Goal: Navigation & Orientation: Find specific page/section

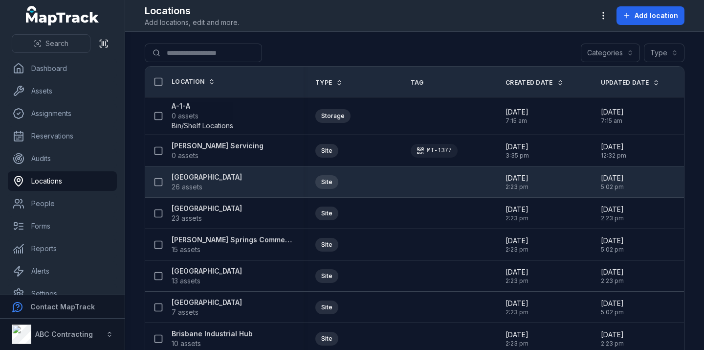
click at [209, 172] on strong "[GEOGRAPHIC_DATA]" at bounding box center [207, 177] width 70 height 10
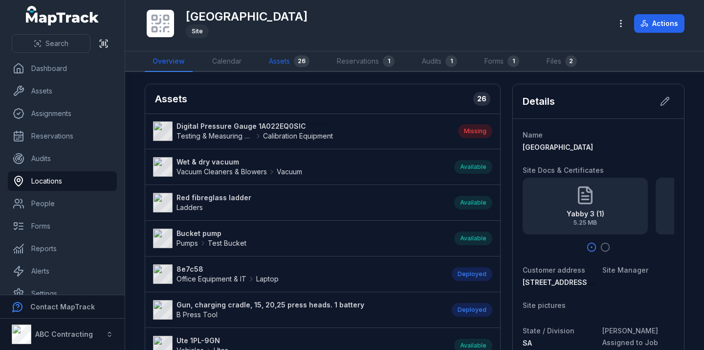
click at [283, 69] on link "Assets 26" at bounding box center [289, 61] width 56 height 21
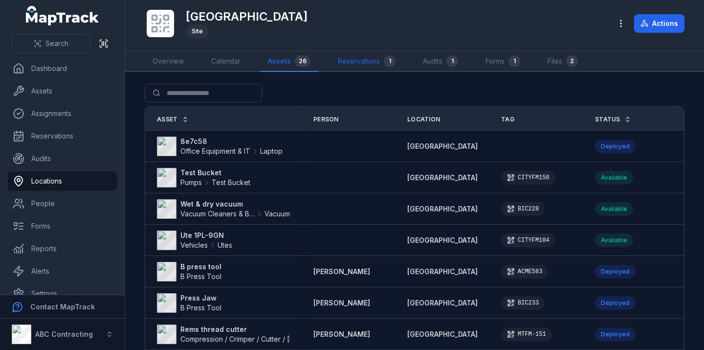
click at [378, 59] on link "Reservations 1" at bounding box center [366, 61] width 73 height 21
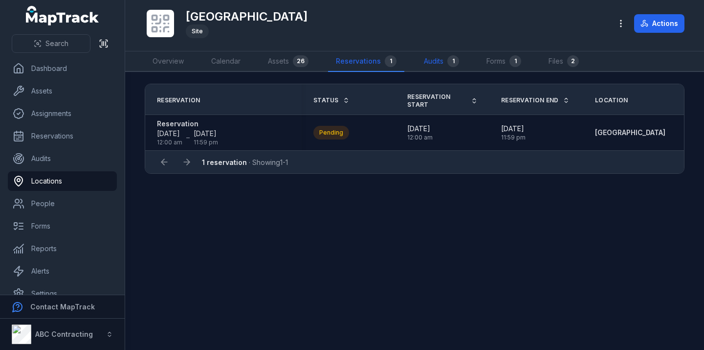
click at [434, 61] on link "Audits 1" at bounding box center [441, 61] width 51 height 21
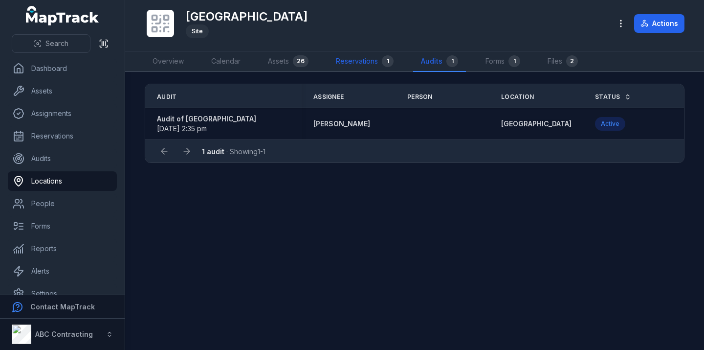
click at [358, 63] on link "Reservations 1" at bounding box center [364, 61] width 73 height 21
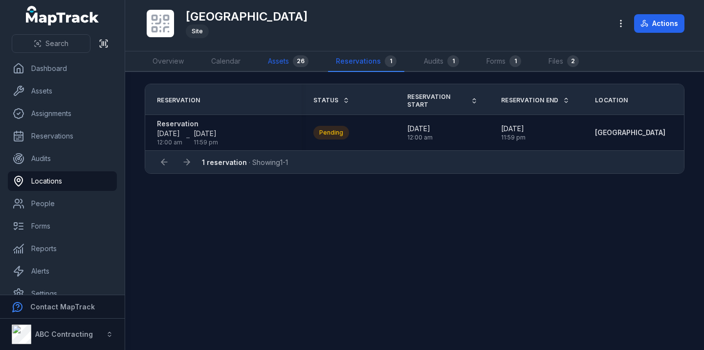
click at [275, 56] on link "Assets 26" at bounding box center [288, 61] width 56 height 21
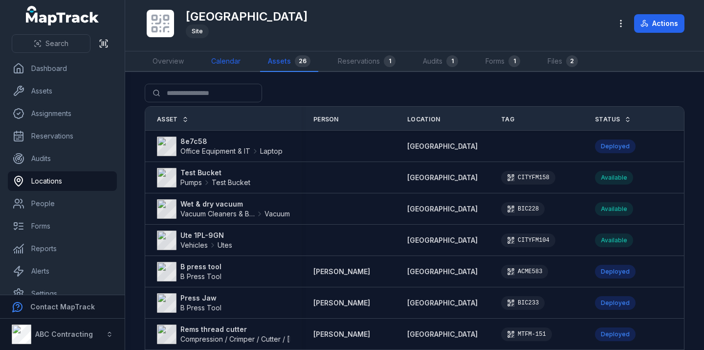
click at [220, 59] on link "Calendar" at bounding box center [225, 61] width 45 height 21
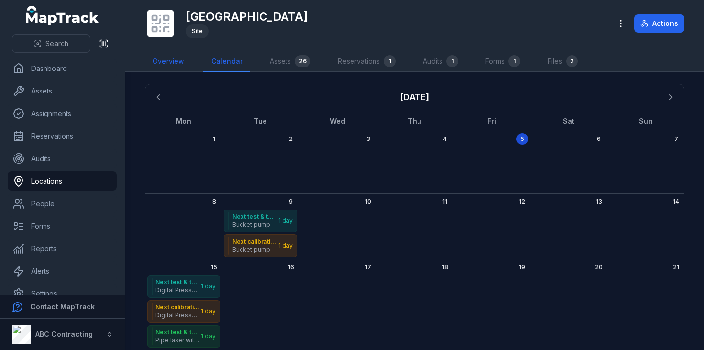
click at [179, 64] on link "Overview" at bounding box center [168, 61] width 47 height 21
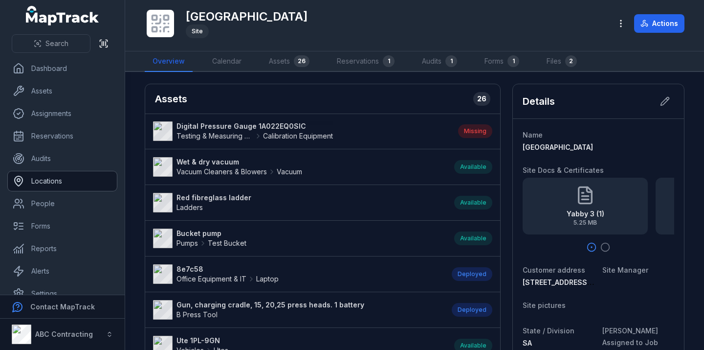
click at [84, 180] on link "Locations" at bounding box center [62, 181] width 109 height 20
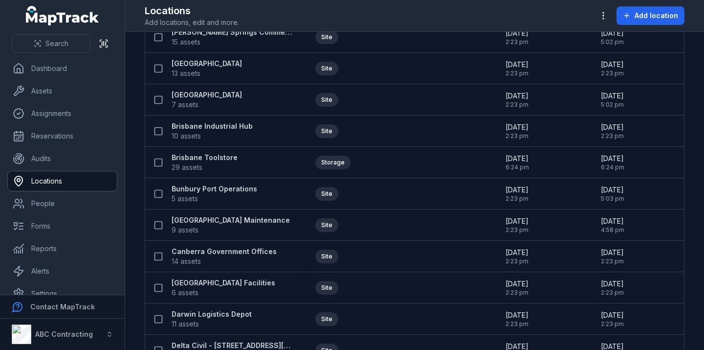
scroll to position [208, 0]
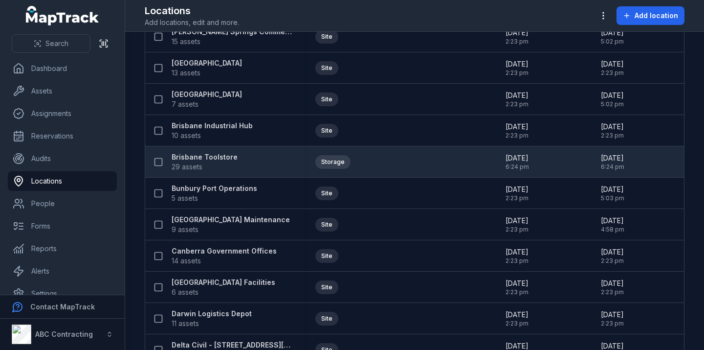
click at [208, 152] on strong "Brisbane Toolstore" at bounding box center [205, 157] width 66 height 10
click at [208, 156] on strong "Brisbane Toolstore" at bounding box center [205, 157] width 66 height 10
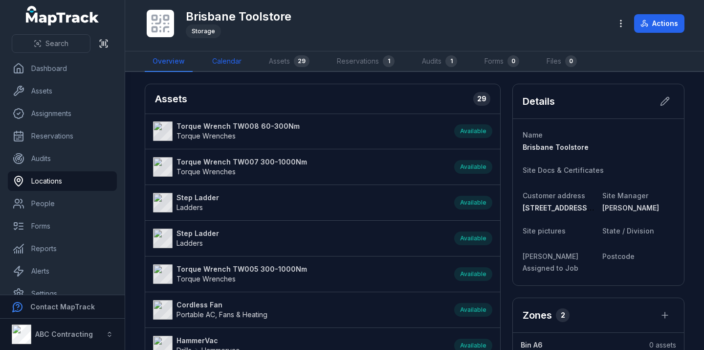
click at [230, 61] on link "Calendar" at bounding box center [226, 61] width 45 height 21
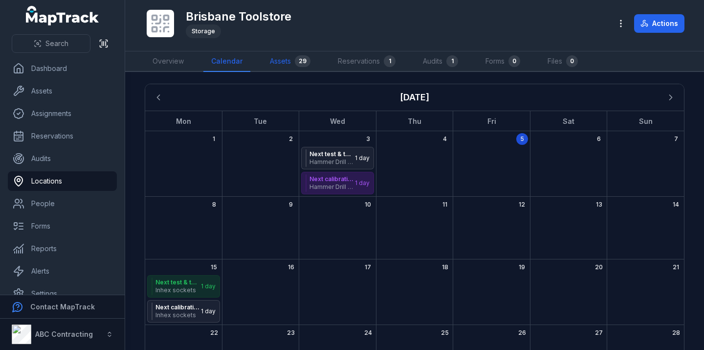
click at [278, 55] on link "Assets 29" at bounding box center [290, 61] width 56 height 21
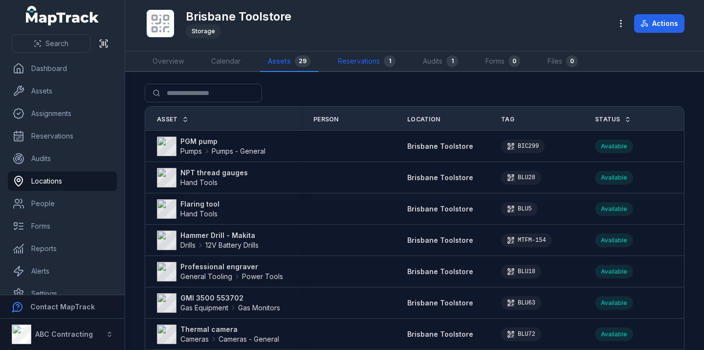
click at [366, 59] on link "Reservations 1" at bounding box center [366, 61] width 73 height 21
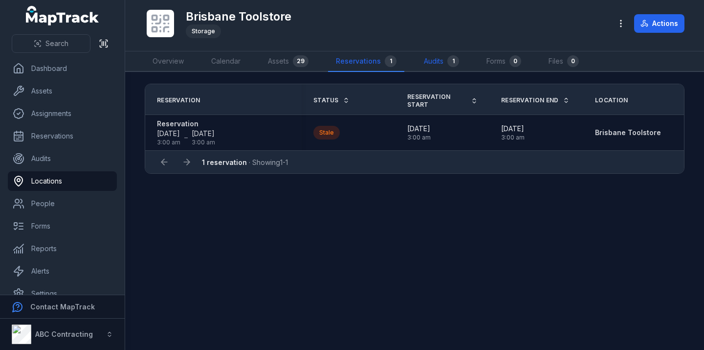
click at [434, 65] on link "Audits 1" at bounding box center [441, 61] width 51 height 21
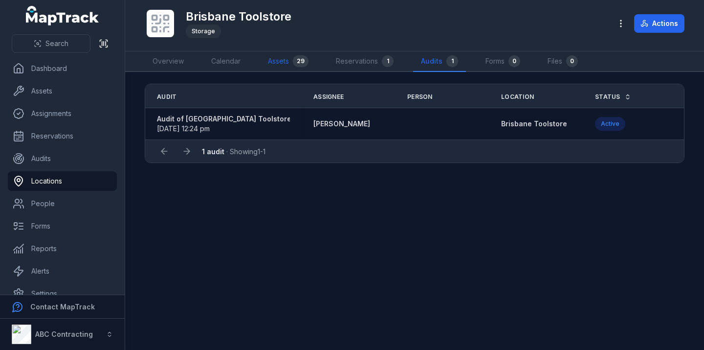
click at [290, 67] on link "Assets 29" at bounding box center [288, 61] width 56 height 21
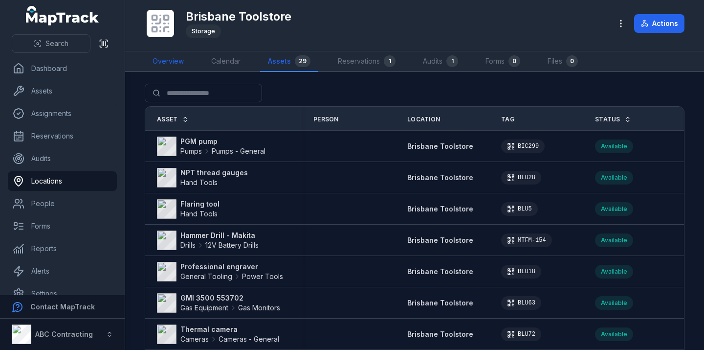
click at [166, 59] on link "Overview" at bounding box center [168, 61] width 47 height 21
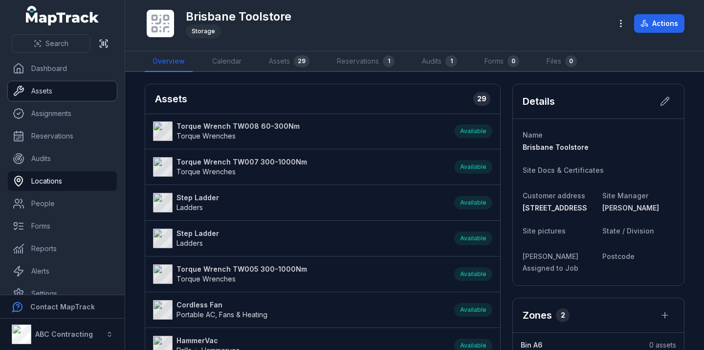
click at [59, 95] on link "Assets" at bounding box center [62, 91] width 109 height 20
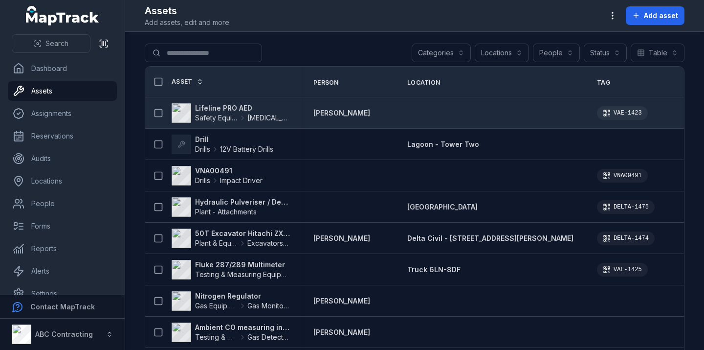
click at [208, 106] on strong "Lifeline PRO AED" at bounding box center [242, 108] width 95 height 10
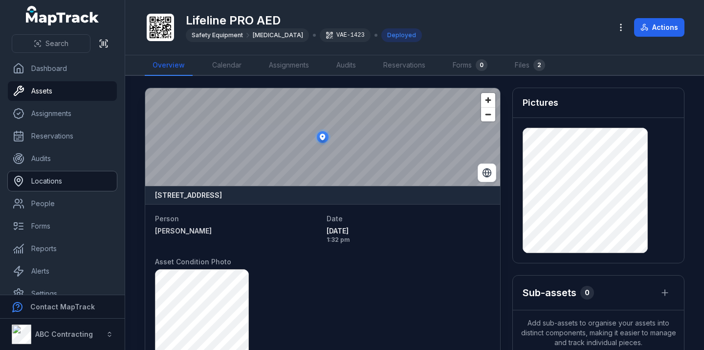
click at [94, 179] on link "Locations" at bounding box center [62, 181] width 109 height 20
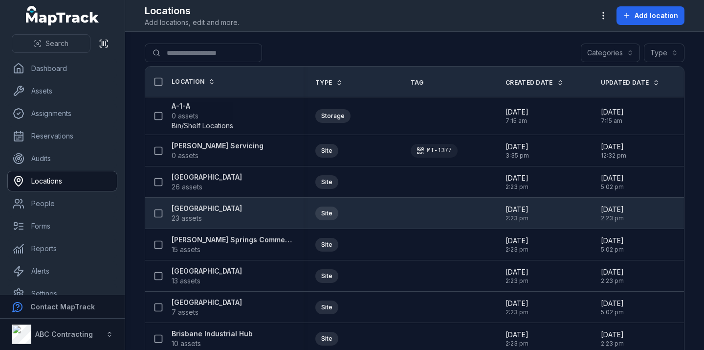
scroll to position [16, 0]
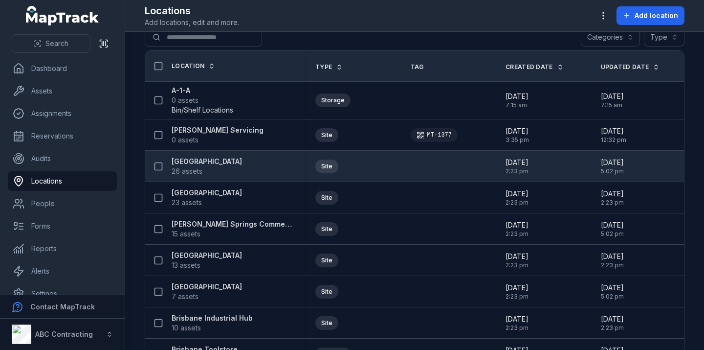
click at [207, 158] on strong "[GEOGRAPHIC_DATA]" at bounding box center [207, 162] width 70 height 10
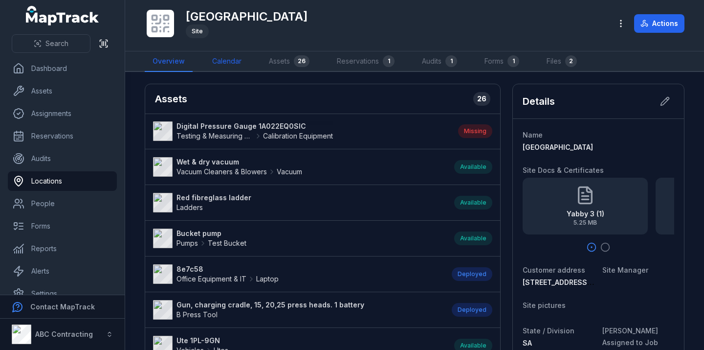
click at [240, 57] on link "Calendar" at bounding box center [226, 61] width 45 height 21
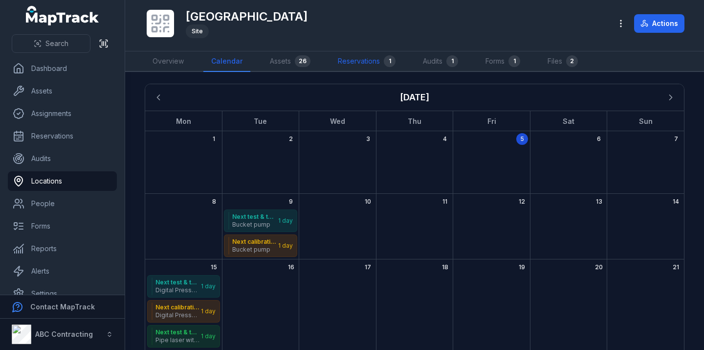
click at [362, 57] on link "Reservations 1" at bounding box center [366, 61] width 73 height 21
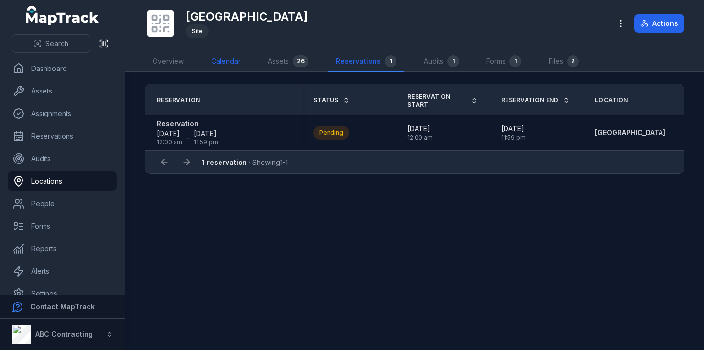
click at [239, 58] on link "Calendar" at bounding box center [225, 61] width 45 height 21
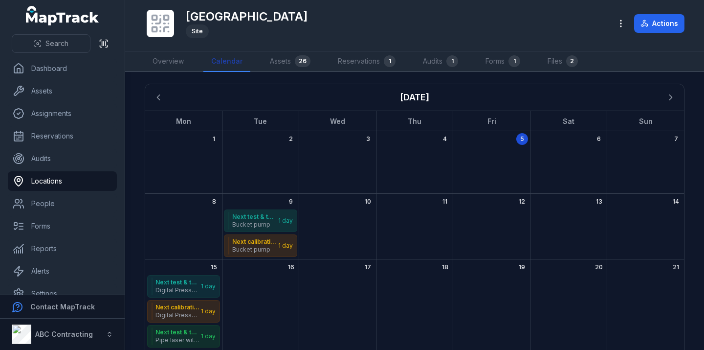
click at [267, 225] on span "Bucket pump" at bounding box center [254, 225] width 45 height 8
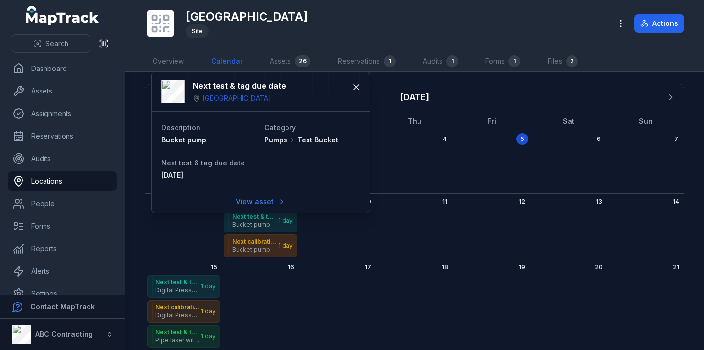
click at [263, 247] on span "Bucket pump" at bounding box center [254, 250] width 45 height 8
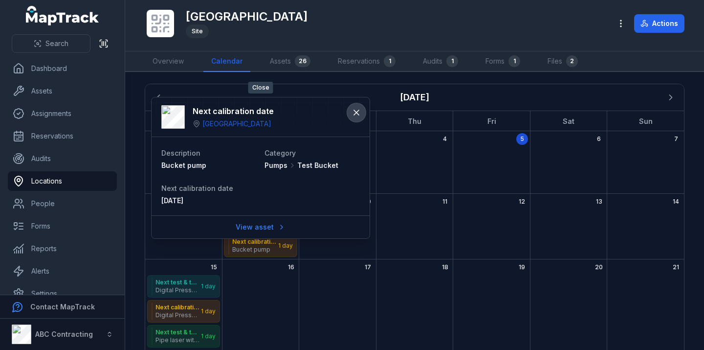
click at [359, 109] on icon at bounding box center [357, 113] width 10 height 10
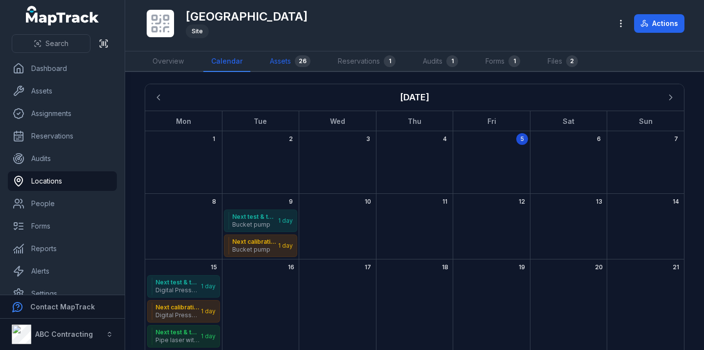
click at [300, 61] on div "26" at bounding box center [303, 61] width 16 height 12
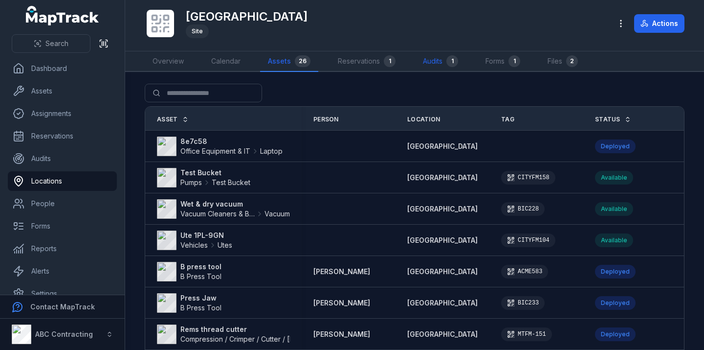
click at [423, 63] on link "Audits 1" at bounding box center [440, 61] width 51 height 21
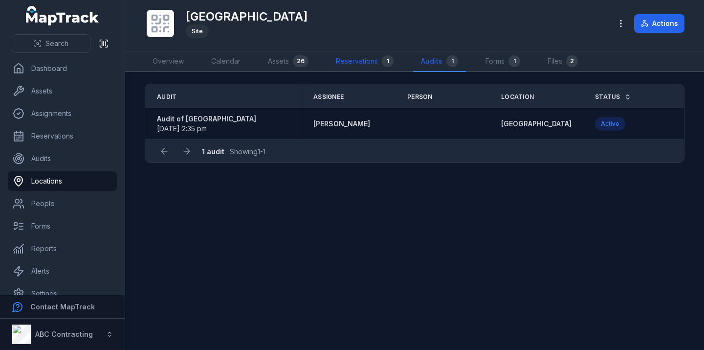
click at [366, 62] on link "Reservations 1" at bounding box center [364, 61] width 73 height 21
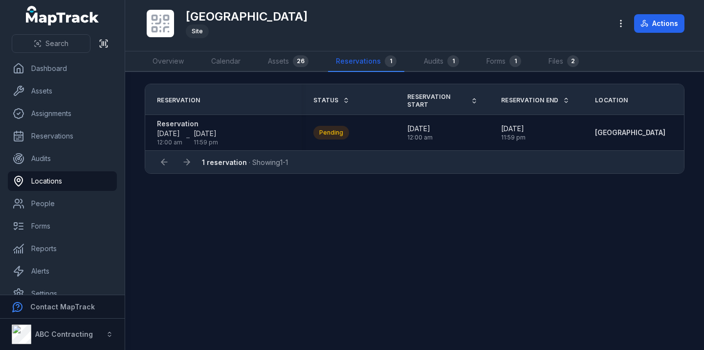
click at [376, 28] on div "[GEOGRAPHIC_DATA]" at bounding box center [374, 23] width 459 height 31
click at [281, 64] on link "Assets 26" at bounding box center [288, 61] width 56 height 21
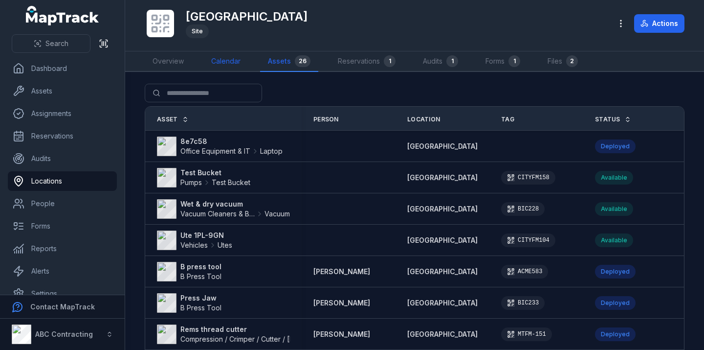
click at [215, 59] on link "Calendar" at bounding box center [225, 61] width 45 height 21
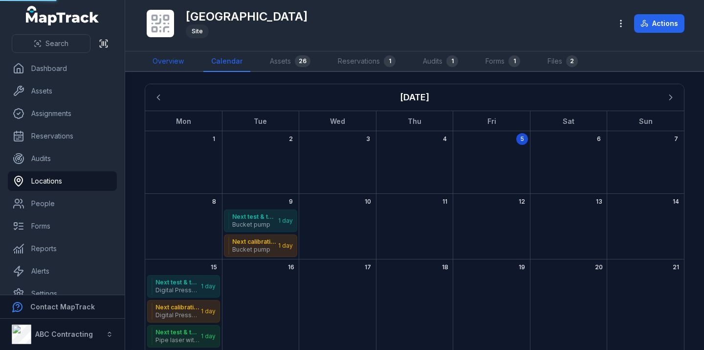
click at [180, 57] on link "Overview" at bounding box center [168, 61] width 47 height 21
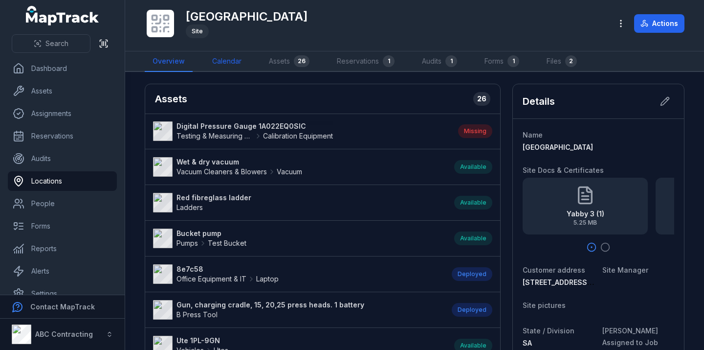
click at [226, 60] on link "Calendar" at bounding box center [226, 61] width 45 height 21
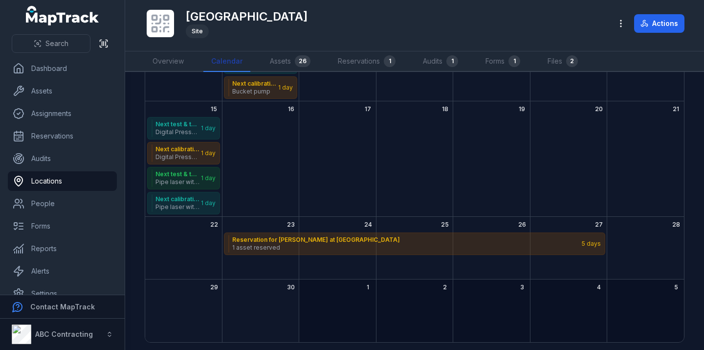
scroll to position [164, 0]
